Goal: Information Seeking & Learning: Understand process/instructions

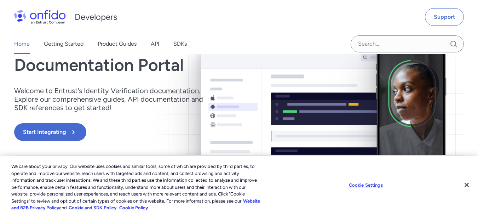
scroll to position [91, 0]
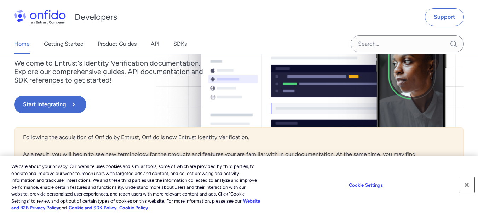
click at [469, 183] on button "Close" at bounding box center [467, 185] width 16 height 16
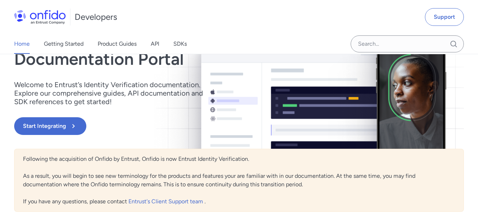
scroll to position [64, 0]
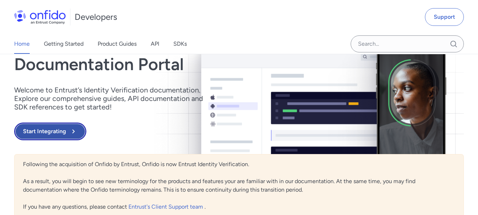
click at [46, 129] on button "Start Integrating" at bounding box center [50, 131] width 72 height 18
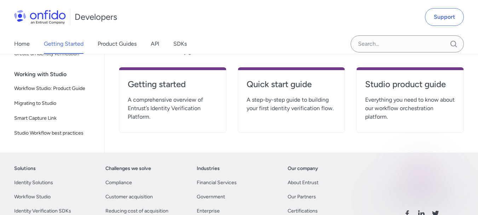
scroll to position [188, 0]
click at [158, 82] on h4 "Getting started" at bounding box center [173, 83] width 90 height 11
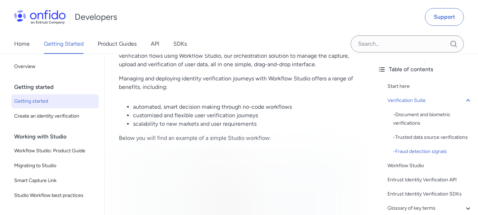
scroll to position [1024, 0]
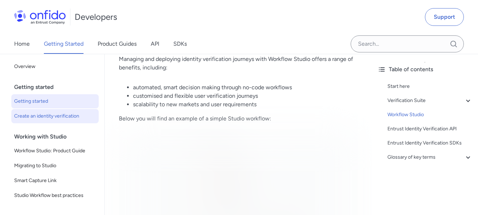
click at [64, 110] on link "Create an identity verification" at bounding box center [54, 116] width 87 height 14
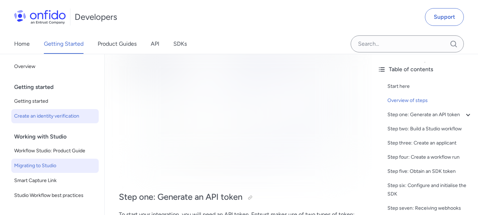
scroll to position [22, 0]
